Goal: Task Accomplishment & Management: Use online tool/utility

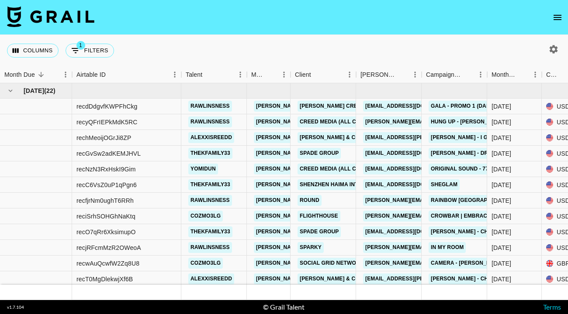
click at [553, 23] on button "open drawer" at bounding box center [556, 17] width 17 height 17
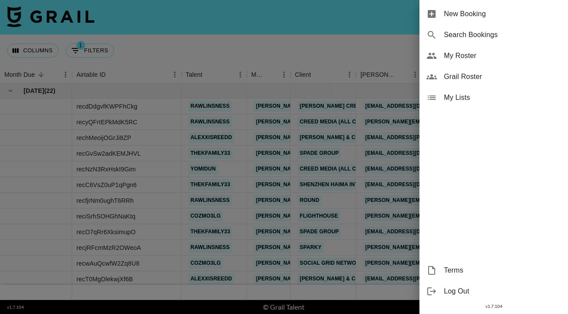
click at [497, 55] on span "My Roster" at bounding box center [502, 56] width 117 height 10
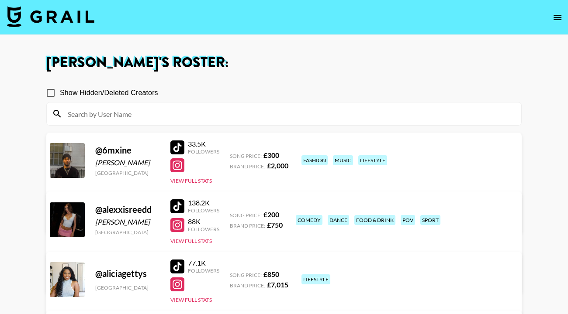
click at [380, 119] on input at bounding box center [288, 114] width 453 height 14
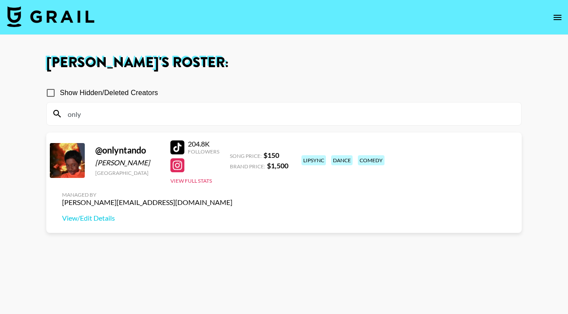
type input "only"
click at [180, 144] on div at bounding box center [177, 148] width 14 height 14
click at [85, 21] on img at bounding box center [50, 16] width 87 height 21
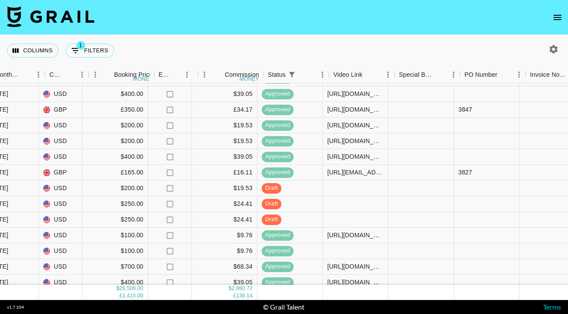
scroll to position [154, 509]
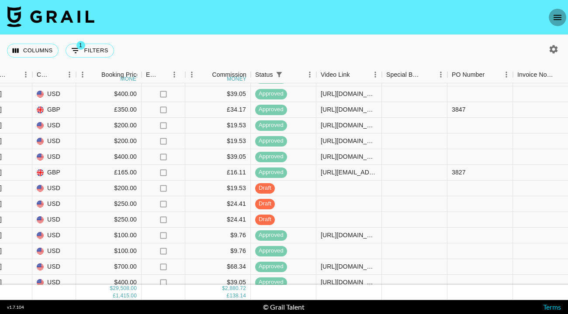
click at [558, 20] on icon "open drawer" at bounding box center [557, 17] width 8 height 5
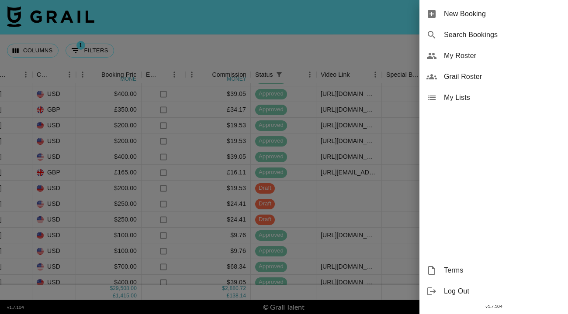
click at [508, 52] on span "My Roster" at bounding box center [502, 56] width 117 height 10
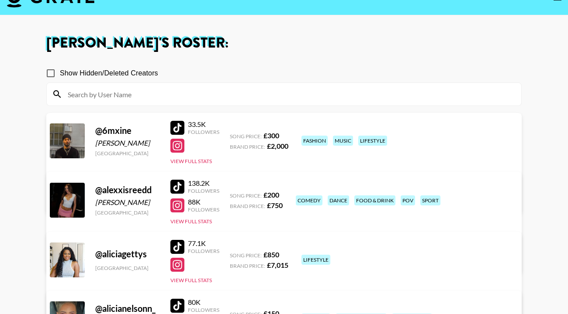
scroll to position [18, 0]
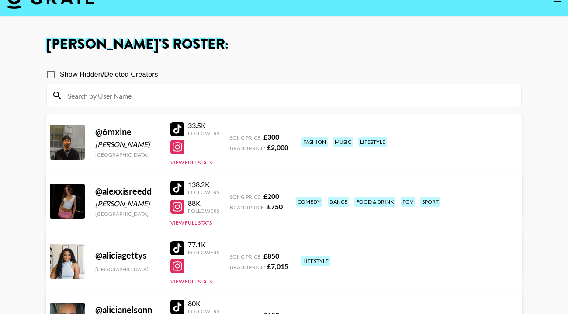
click at [370, 88] on div at bounding box center [284, 95] width 474 height 23
click at [369, 92] on input at bounding box center [288, 96] width 453 height 14
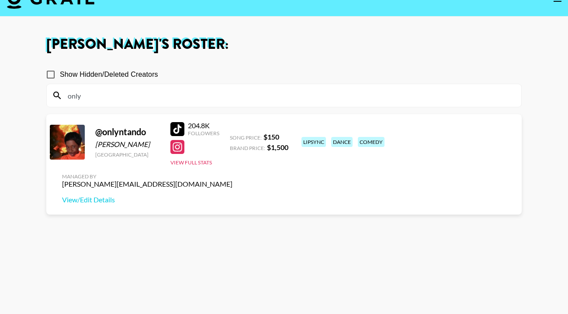
type input "only"
click at [179, 123] on div at bounding box center [177, 129] width 14 height 14
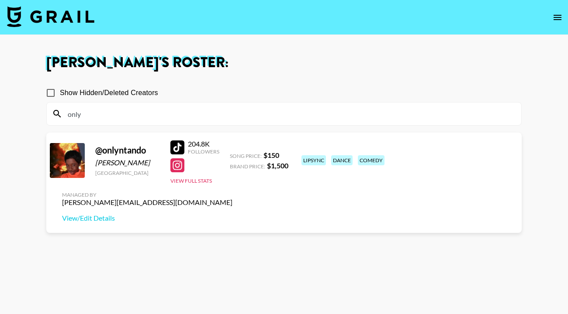
scroll to position [0, 0]
click at [79, 11] on img at bounding box center [50, 16] width 87 height 21
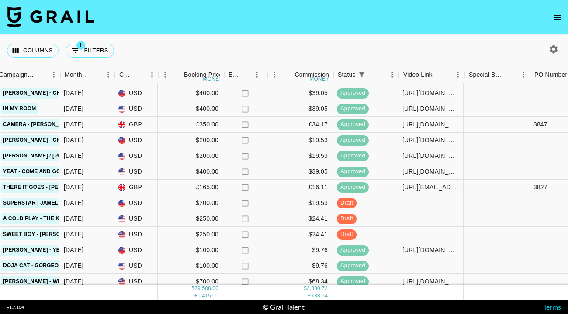
scroll to position [139, 432]
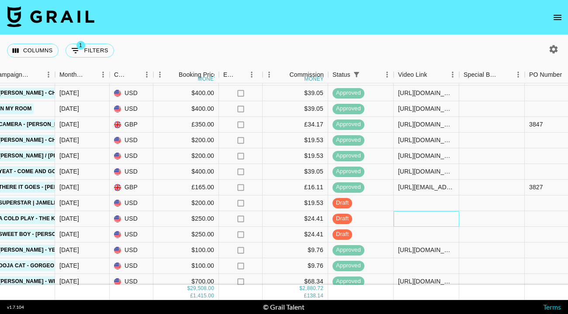
click at [406, 220] on div at bounding box center [425, 219] width 65 height 16
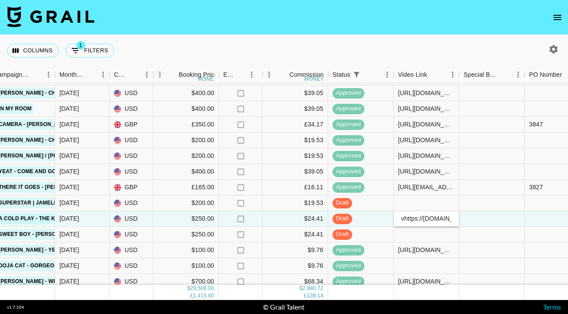
scroll to position [0, 343]
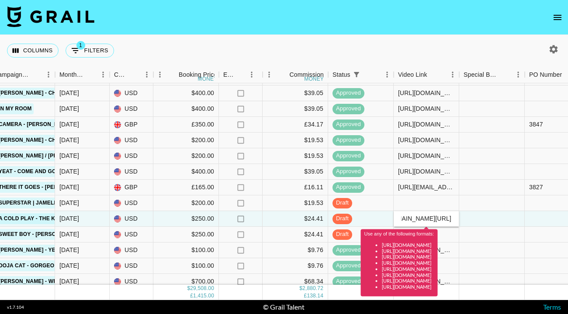
click at [379, 52] on div "Columns 1 Filters + Booking" at bounding box center [284, 50] width 568 height 31
click at [404, 219] on input "vhttps://[DOMAIN_NAME][URL]" at bounding box center [426, 218] width 64 height 7
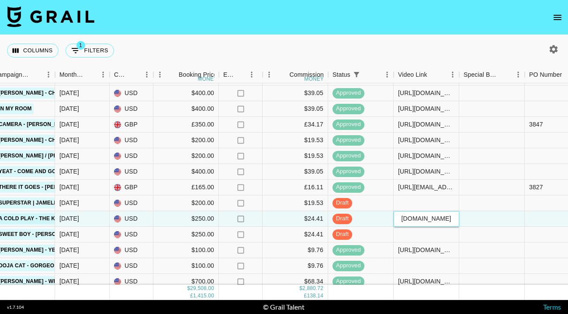
type input "[URL][DOMAIN_NAME]"
click at [349, 49] on div "Columns 1 Filters + Booking" at bounding box center [284, 50] width 568 height 31
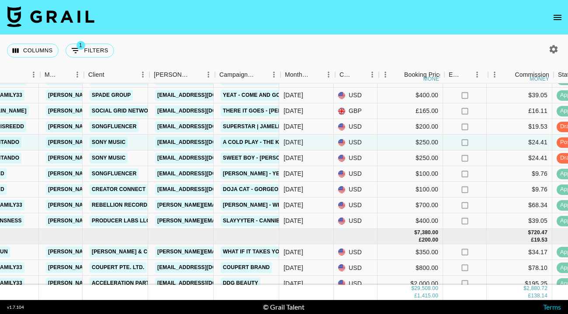
scroll to position [215, 205]
